Goal: Information Seeking & Learning: Understand process/instructions

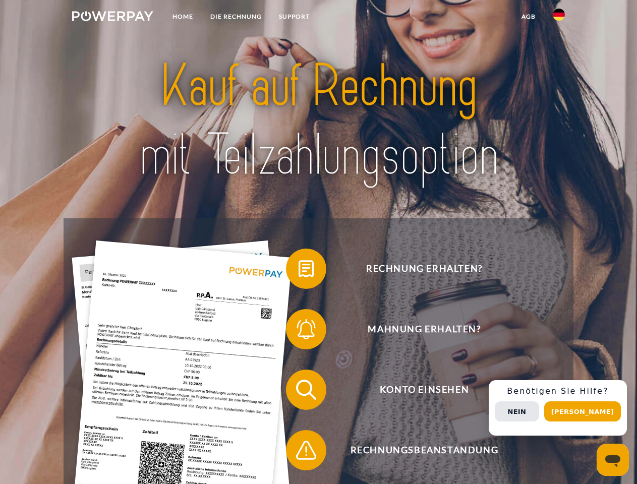
click at [112, 18] on img at bounding box center [112, 16] width 81 height 10
click at [559, 18] on img at bounding box center [559, 15] width 12 height 12
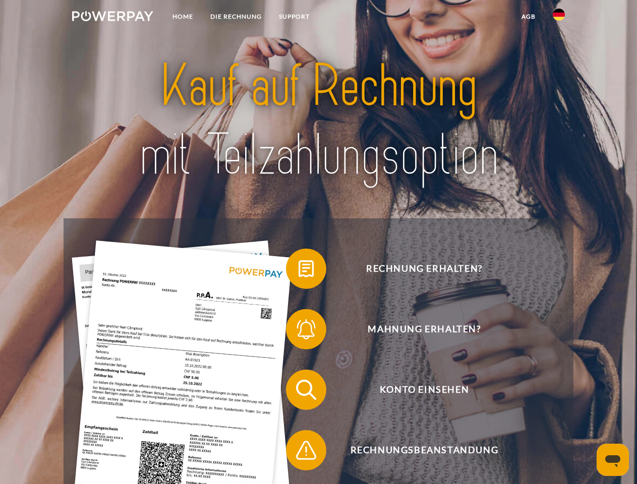
click at [528, 17] on link "agb" at bounding box center [528, 17] width 31 height 18
click at [299, 271] on span at bounding box center [291, 269] width 50 height 50
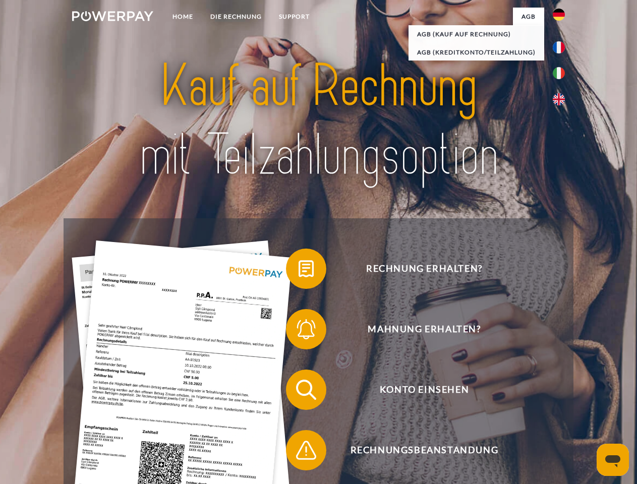
click at [299, 331] on span at bounding box center [291, 329] width 50 height 50
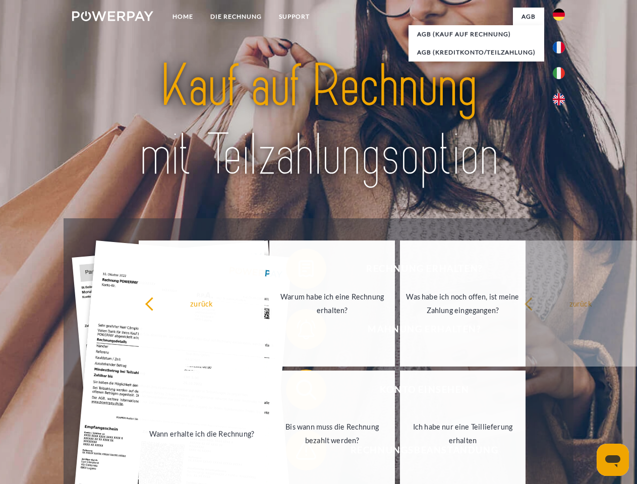
click at [299, 392] on link "Bis wann muss die Rechnung bezahlt werden?" at bounding box center [332, 434] width 126 height 126
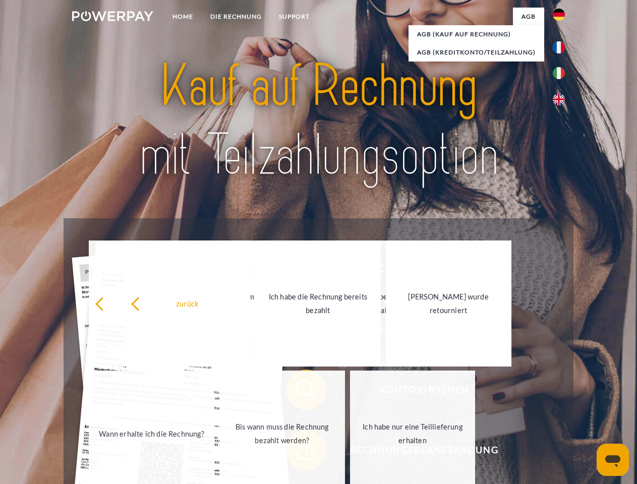
click at [299, 452] on span at bounding box center [291, 450] width 50 height 50
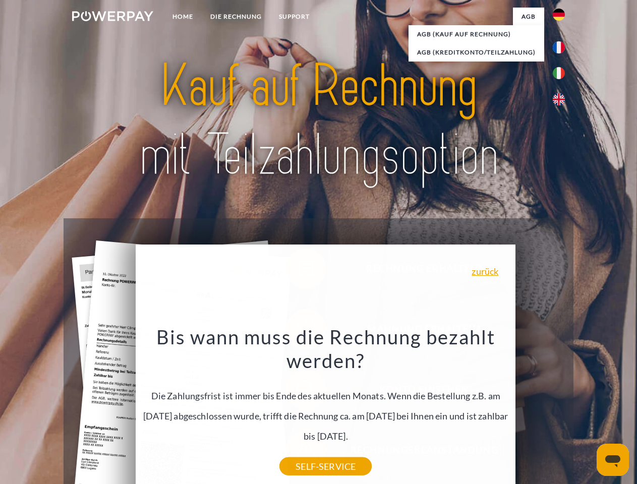
click at [561, 408] on div "Rechnung erhalten? Mahnung erhalten? Konto einsehen" at bounding box center [318, 420] width 509 height 404
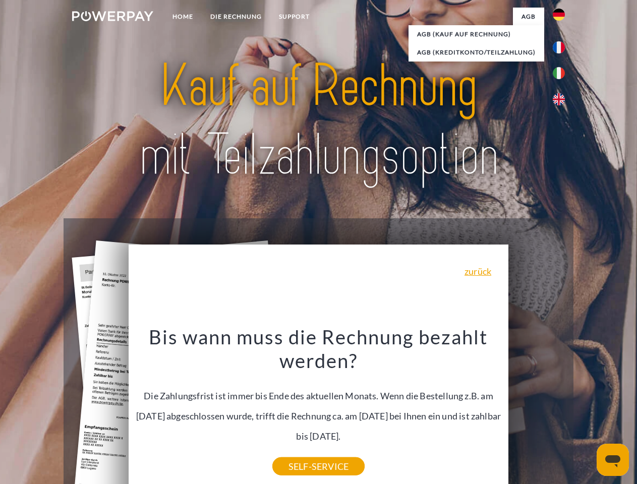
click at [537, 410] on span "Konto einsehen" at bounding box center [424, 390] width 247 height 40
click at [586, 412] on header "Home DIE RECHNUNG SUPPORT" at bounding box center [318, 348] width 637 height 697
